Goal: Information Seeking & Learning: Learn about a topic

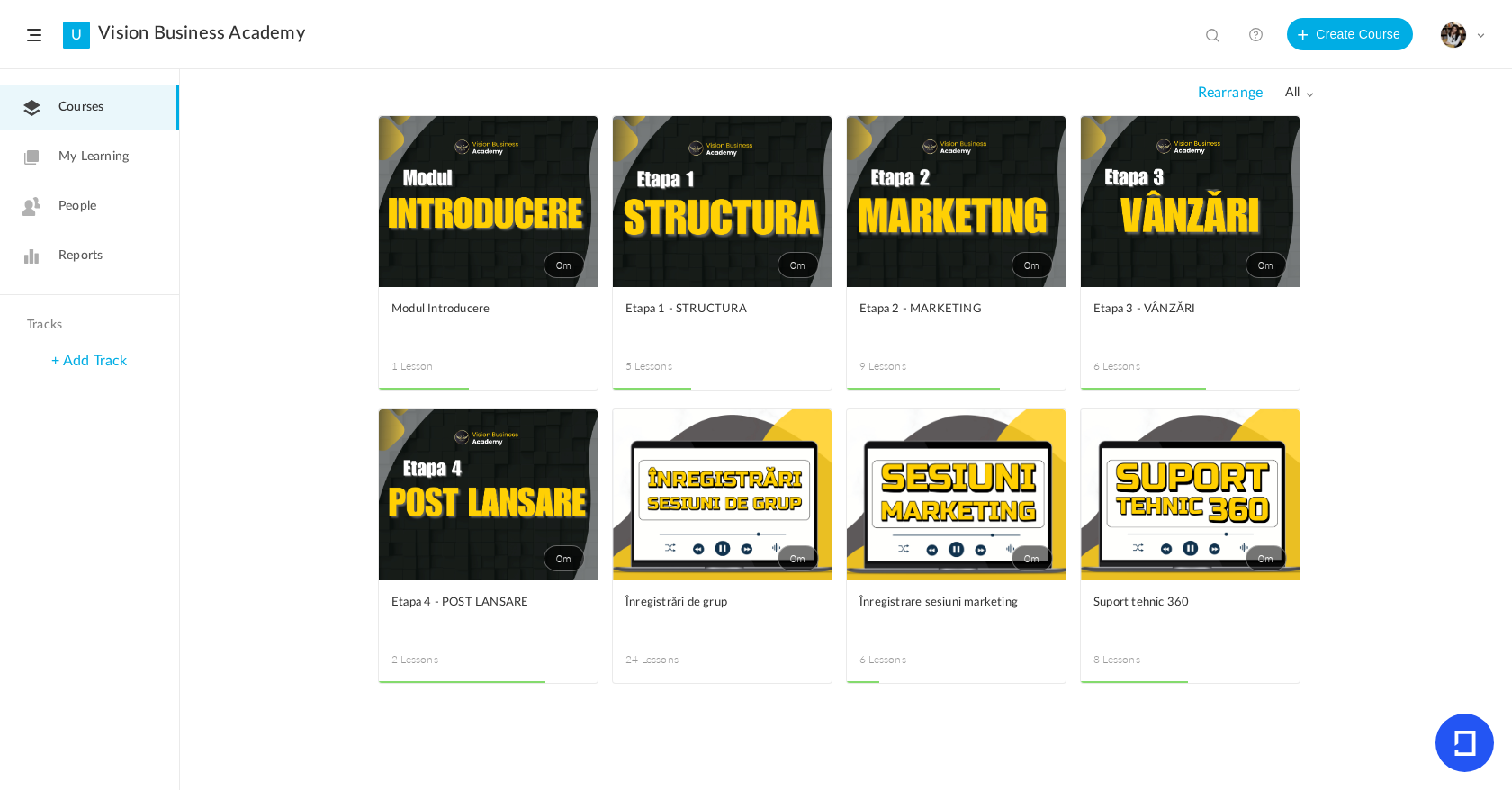
click at [103, 177] on link "My Learning" at bounding box center [89, 156] width 179 height 44
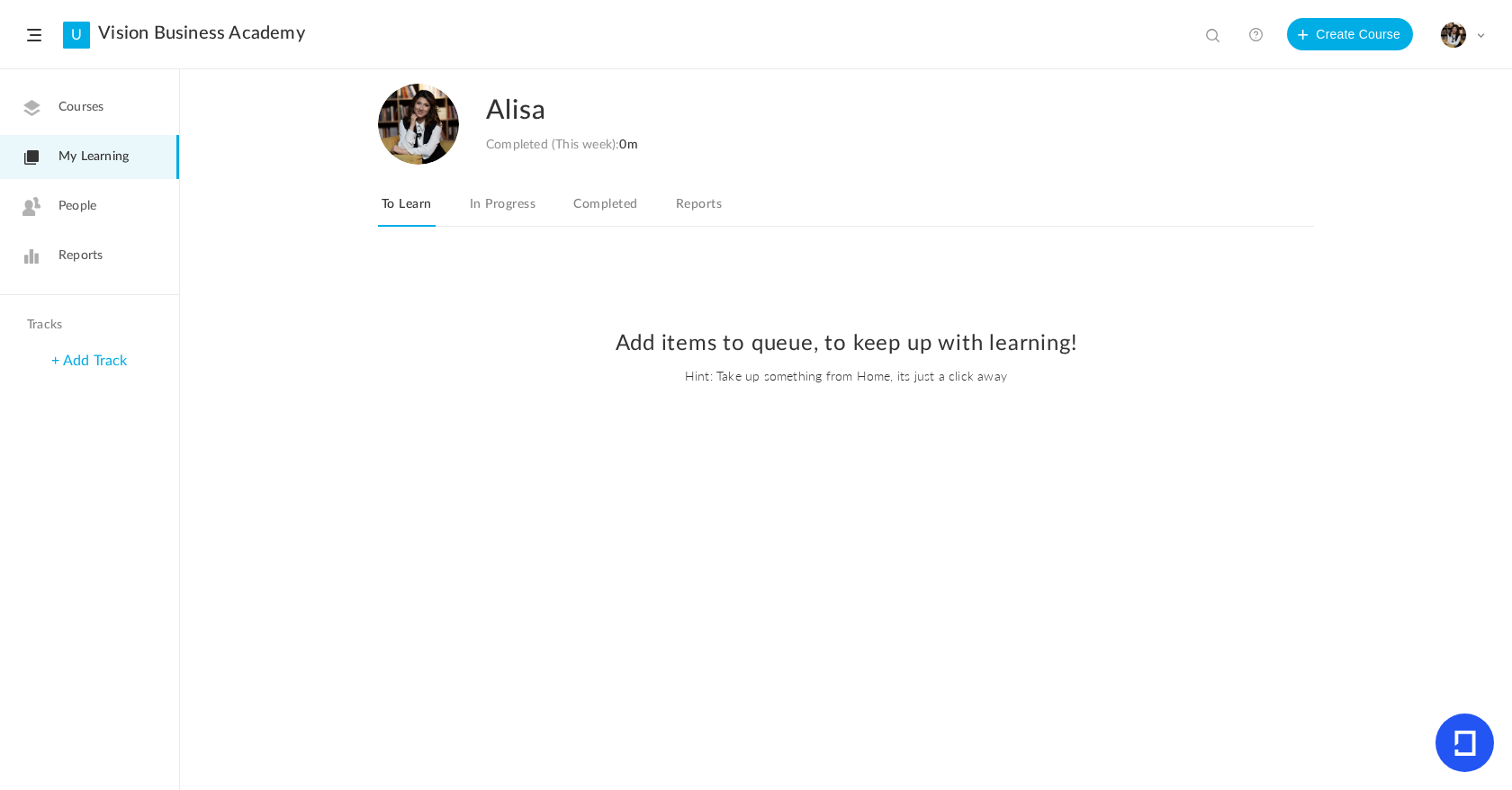
click at [106, 108] on link "Courses" at bounding box center [89, 107] width 179 height 44
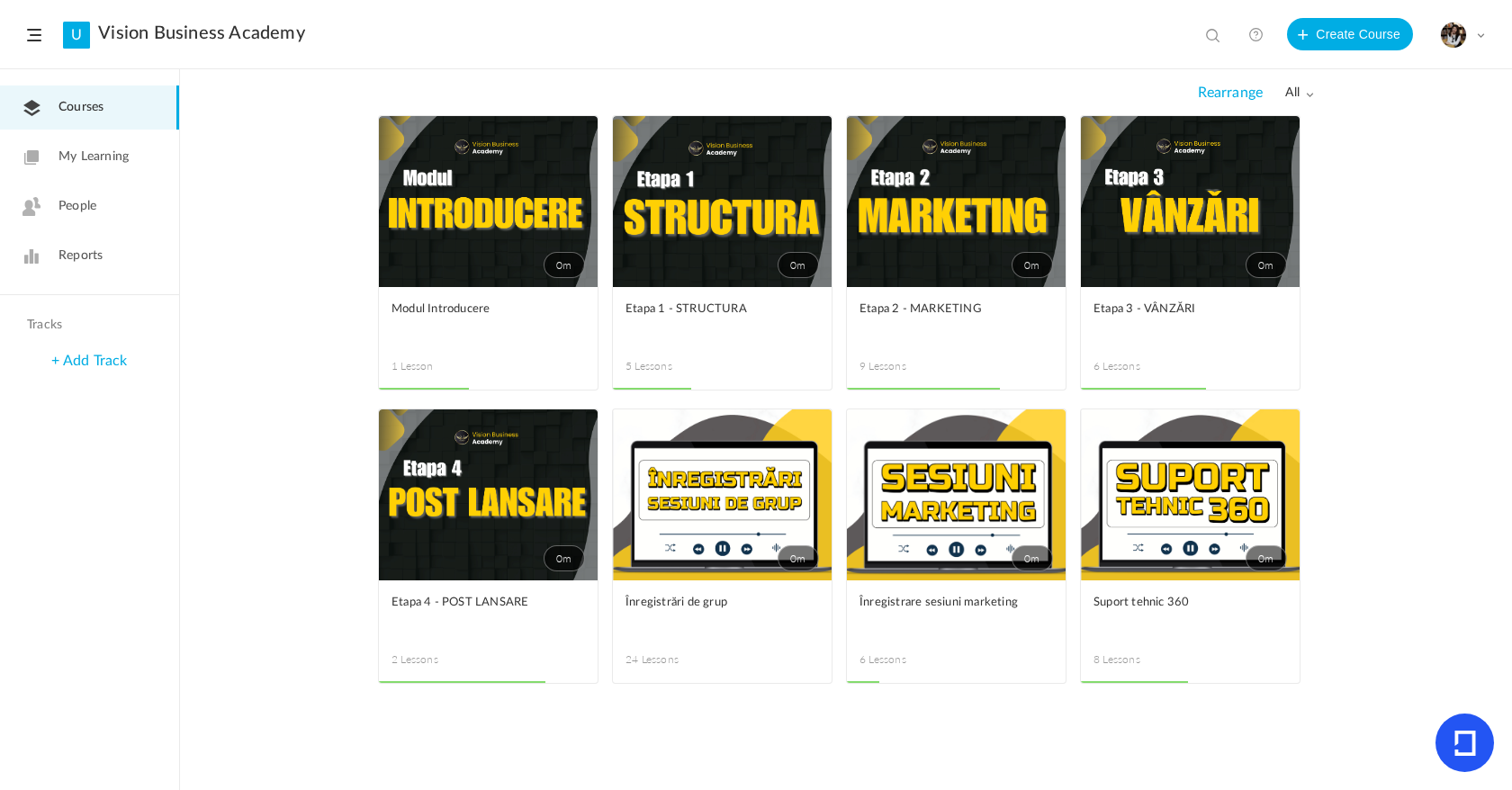
click at [985, 239] on link "0m" at bounding box center [956, 201] width 218 height 171
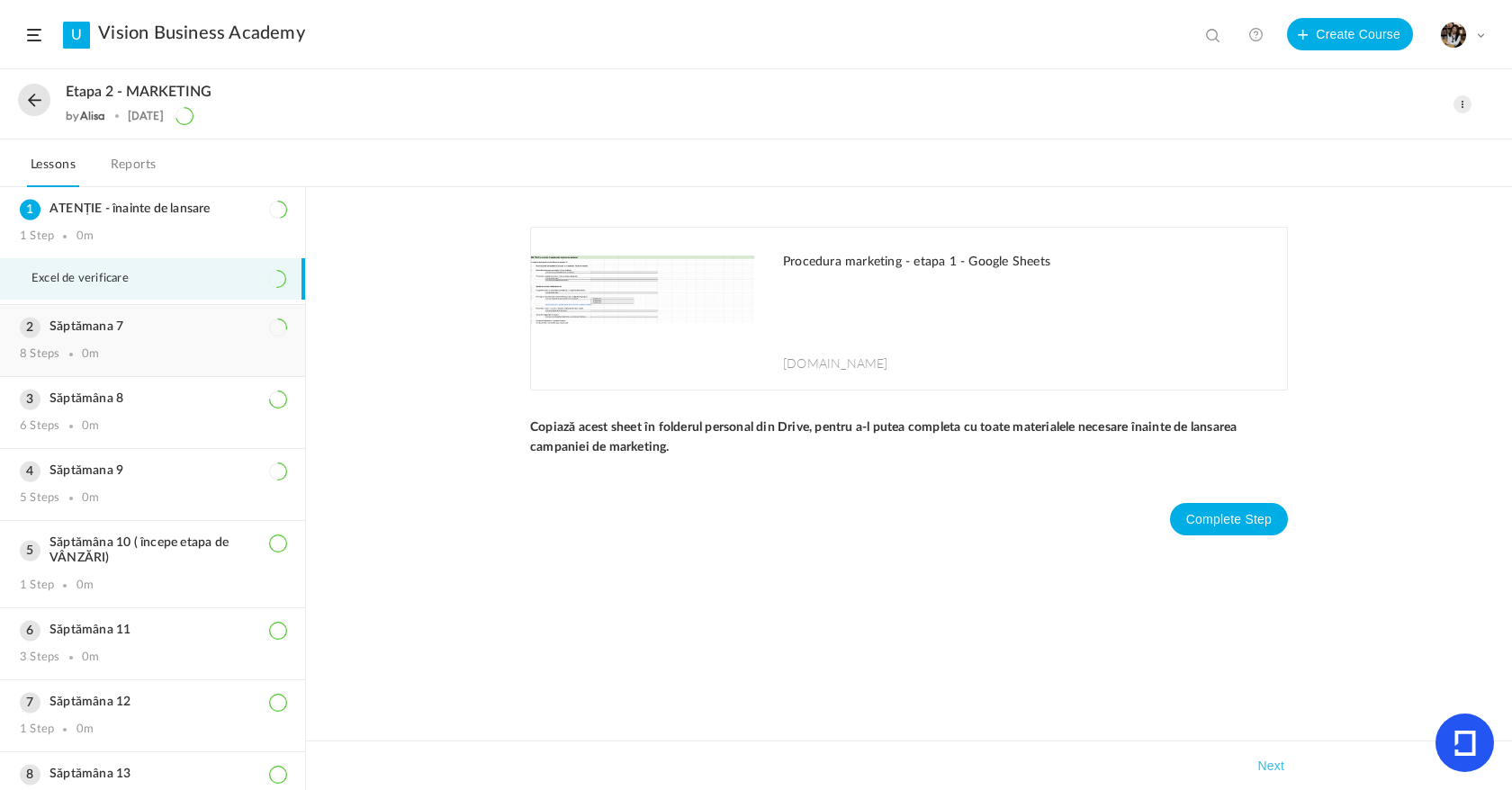
click at [125, 343] on div "Săptămana 7 8 Steps 0m" at bounding box center [152, 340] width 305 height 71
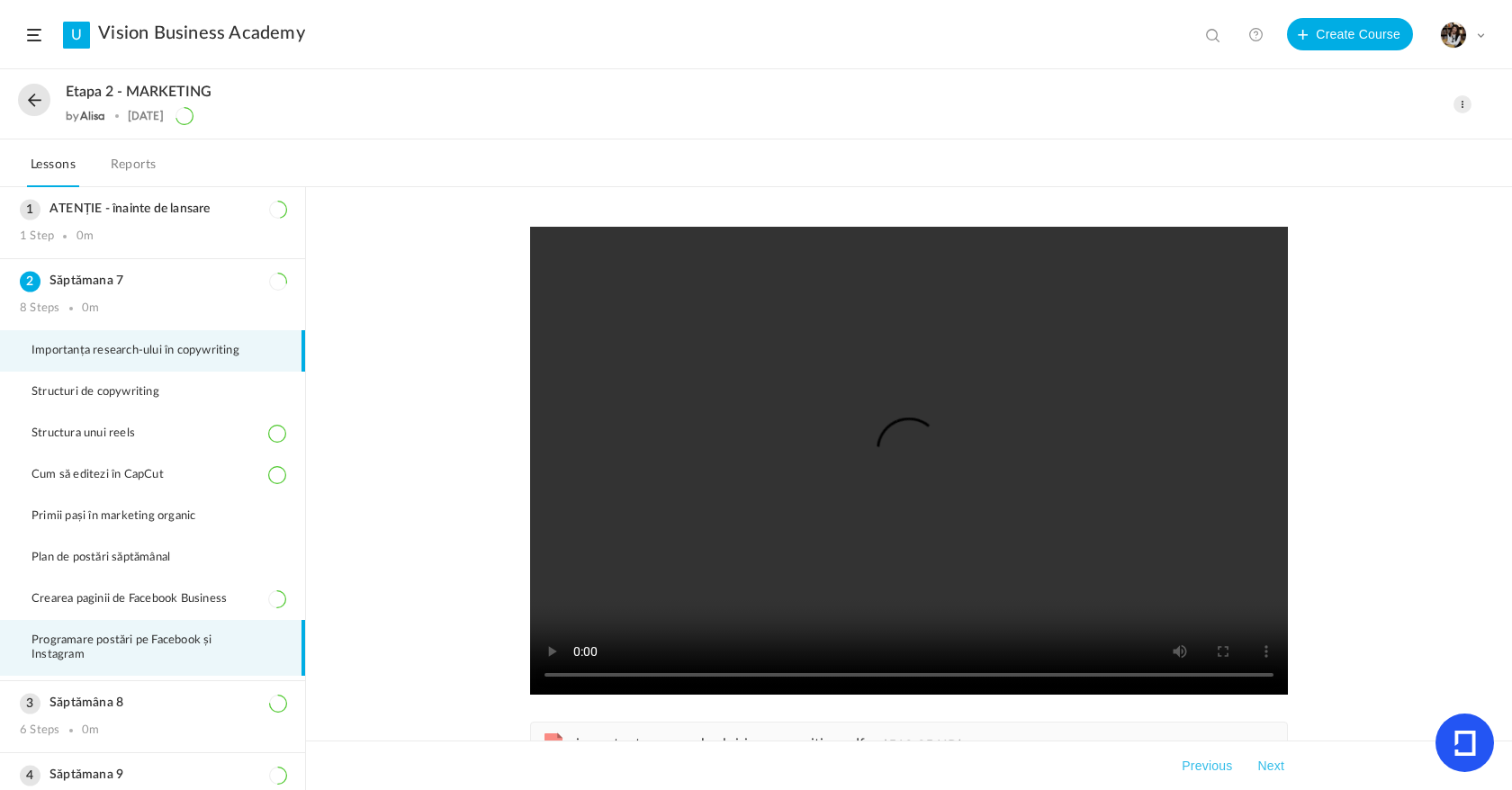
click at [106, 627] on li "Programare postări pe Facebook și Instagram" at bounding box center [152, 648] width 305 height 56
click at [38, 97] on button at bounding box center [33, 99] width 33 height 32
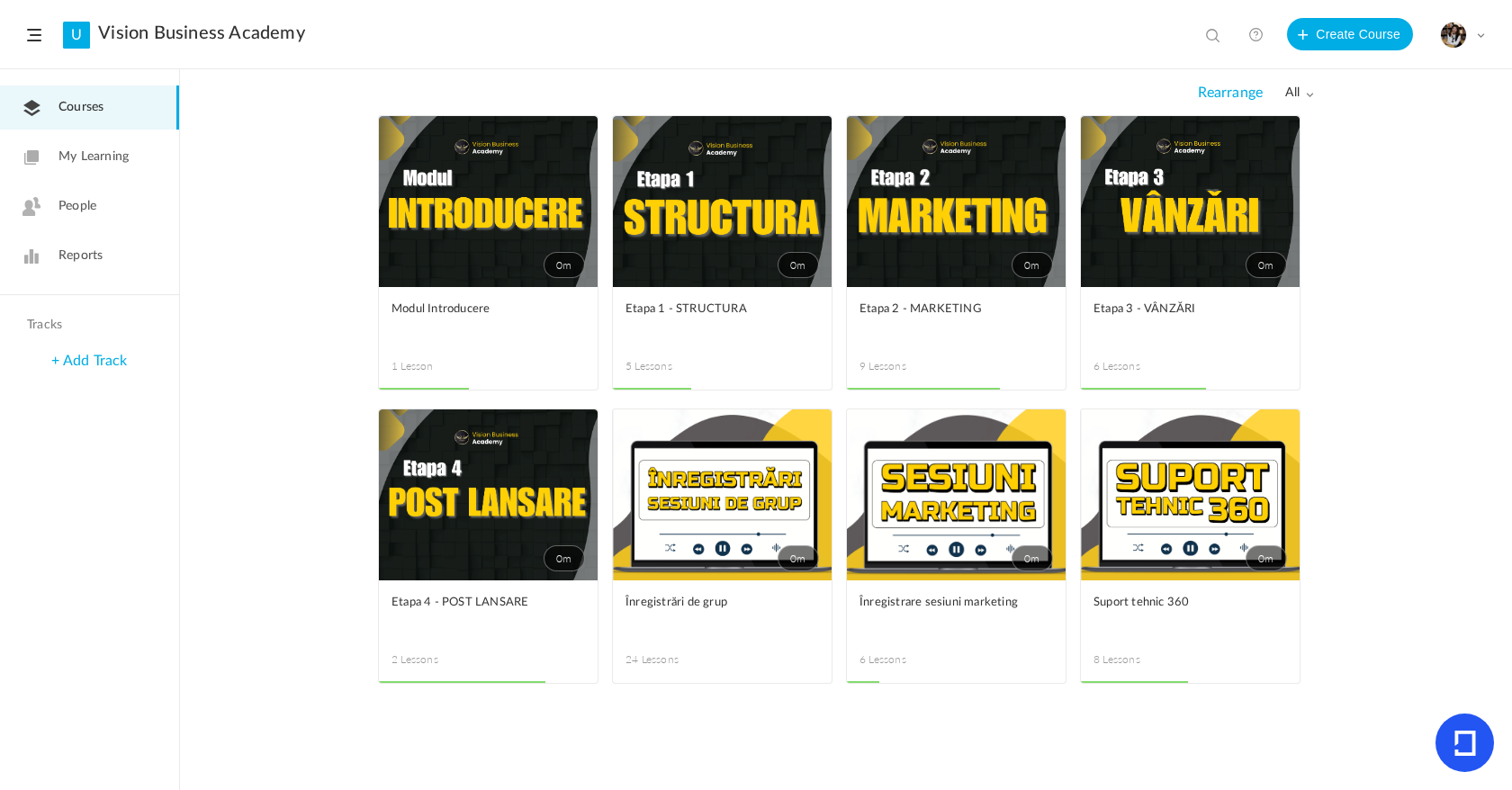
click at [924, 498] on link "0m" at bounding box center [956, 495] width 218 height 171
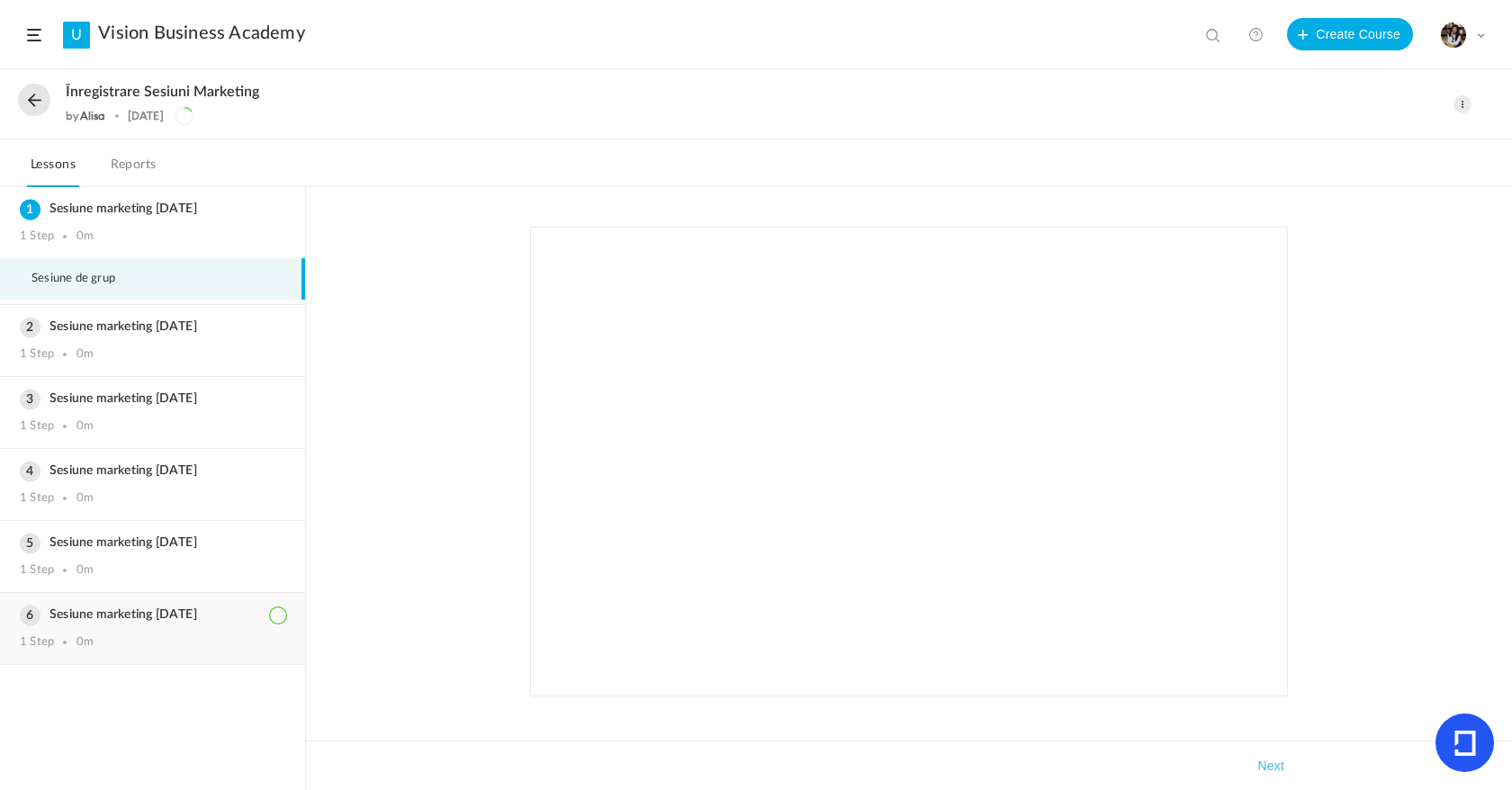
click at [109, 602] on div "Sesiune marketing [DATE] 1 Step 0m" at bounding box center [152, 628] width 305 height 71
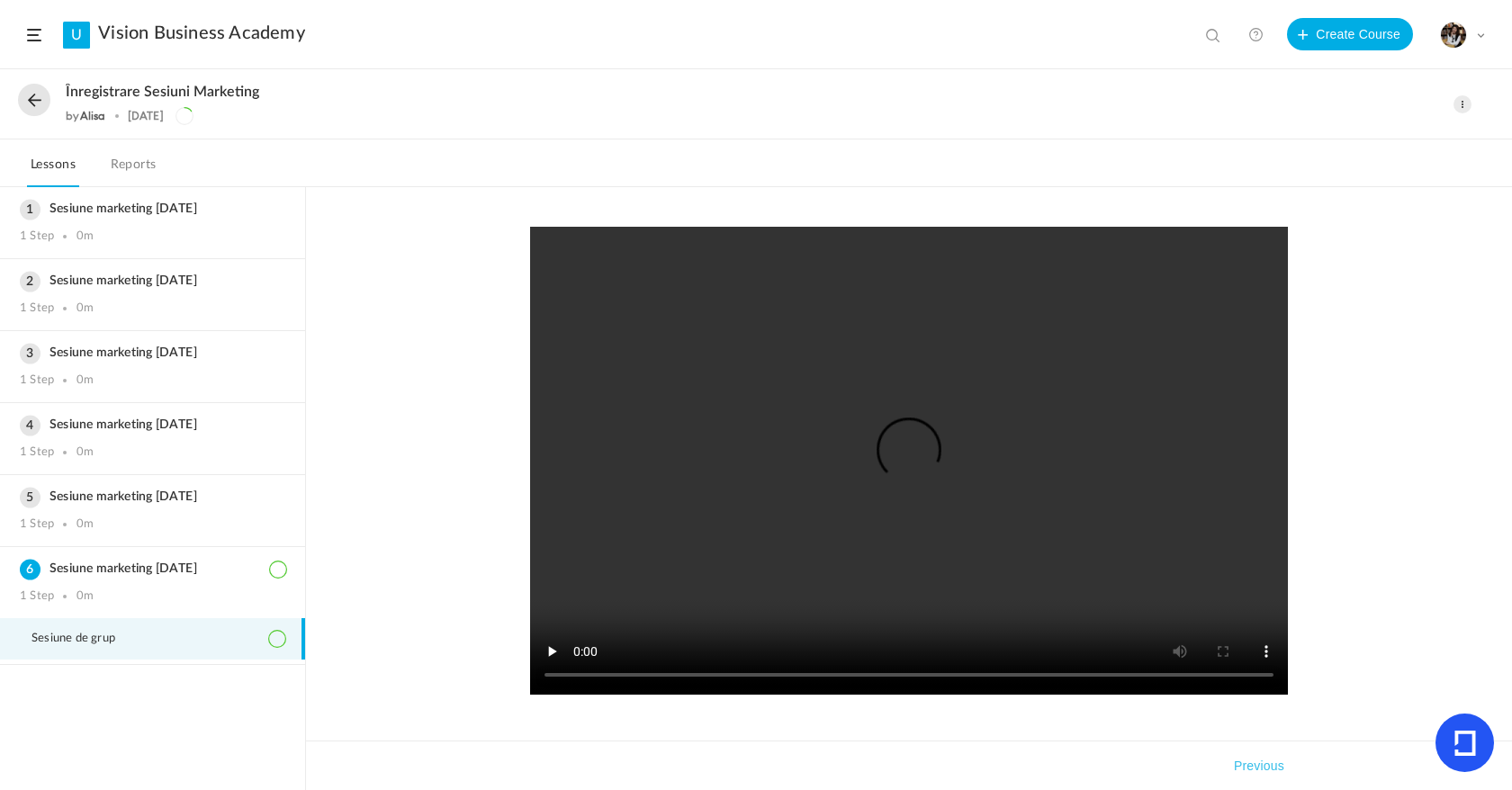
click at [43, 94] on button at bounding box center [33, 99] width 33 height 32
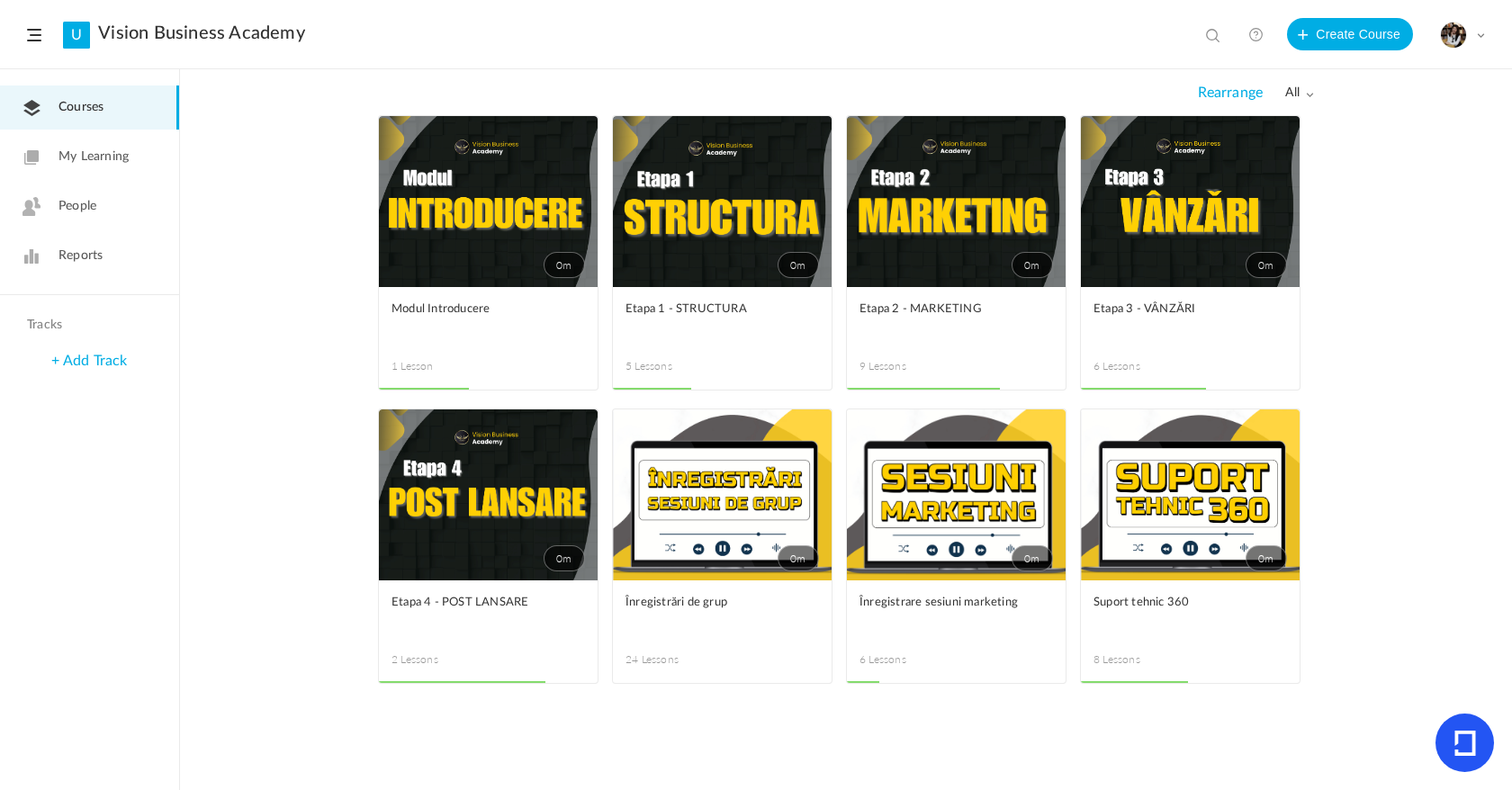
click at [968, 230] on link "0m" at bounding box center [956, 201] width 218 height 171
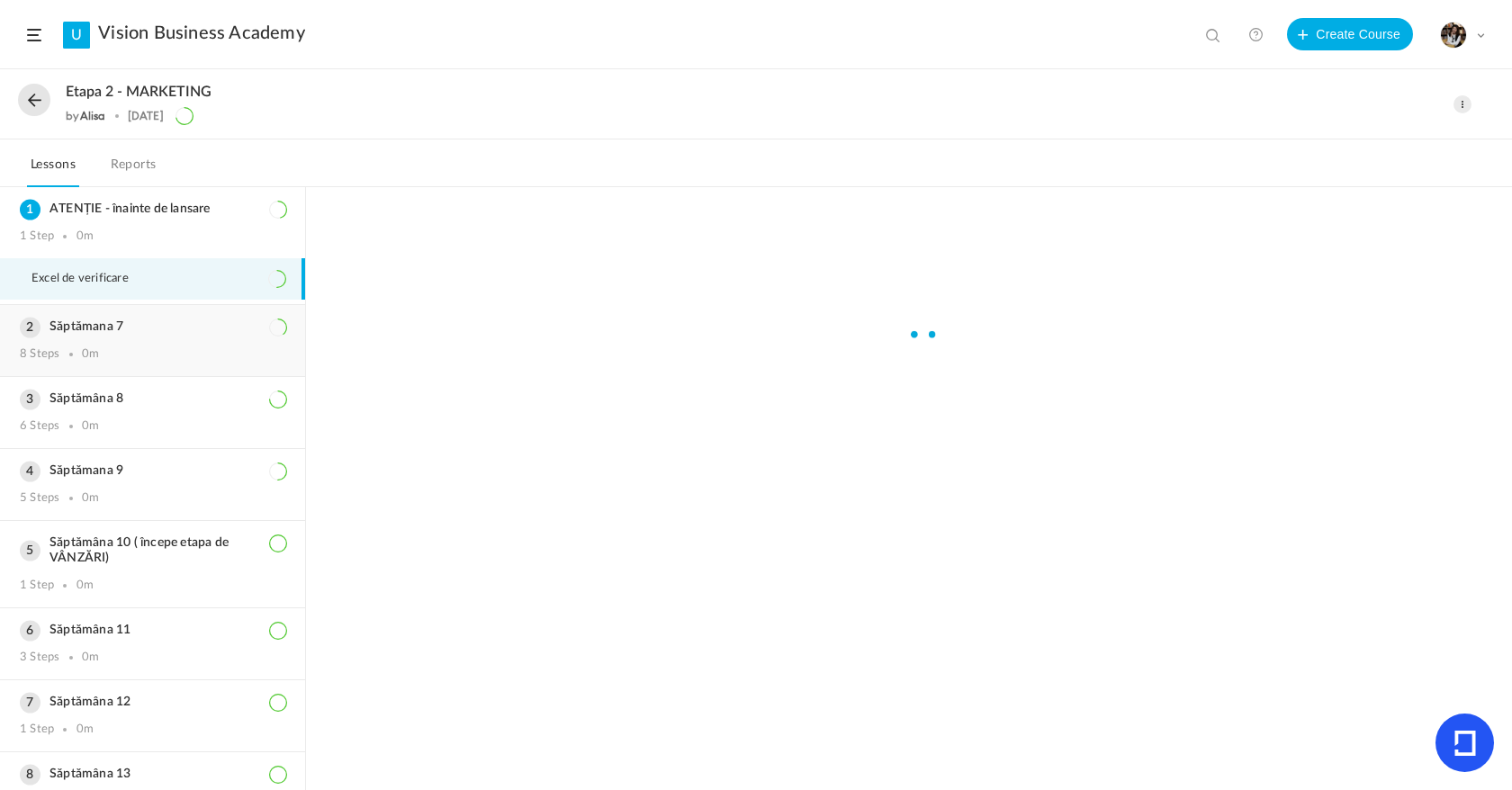
click at [87, 340] on div "Săptămana 7 8 Steps 0m" at bounding box center [152, 340] width 305 height 71
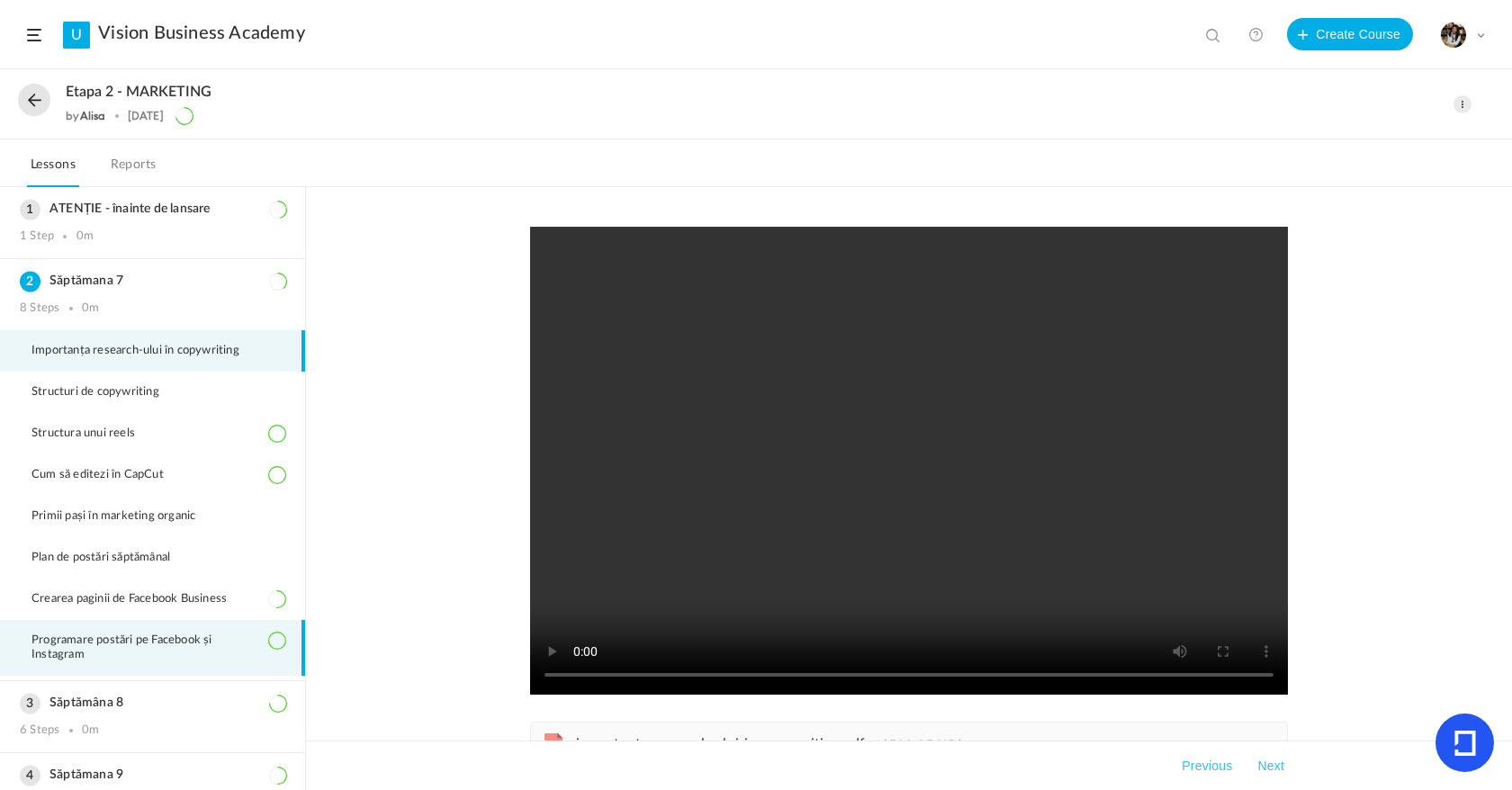
click at [56, 668] on li "Programare postări pe Facebook și Instagram" at bounding box center [152, 648] width 305 height 56
